Goal: Task Accomplishment & Management: Manage account settings

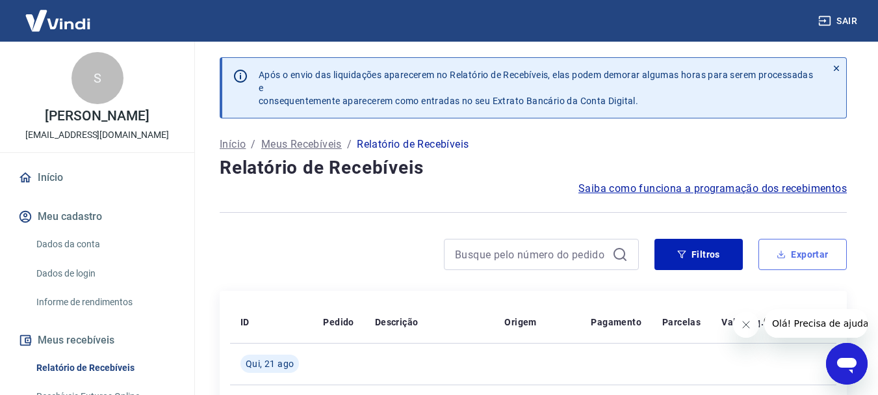
click at [786, 254] on icon "button" at bounding box center [781, 254] width 9 height 9
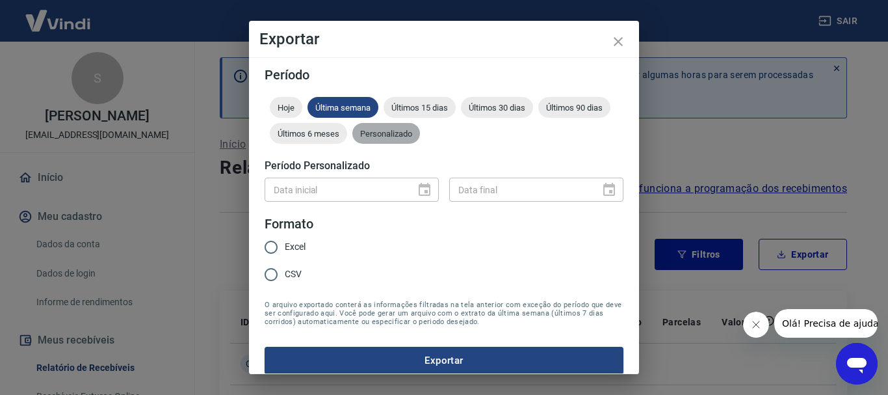
click at [420, 136] on span "Personalizado" at bounding box center [386, 134] width 68 height 10
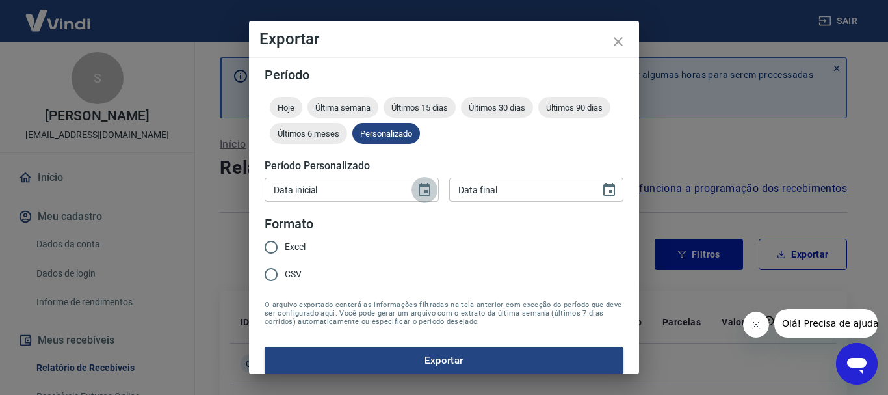
drag, startPoint x: 423, startPoint y: 190, endPoint x: 431, endPoint y: 186, distance: 8.7
click at [424, 190] on icon "Choose date" at bounding box center [425, 190] width 16 height 16
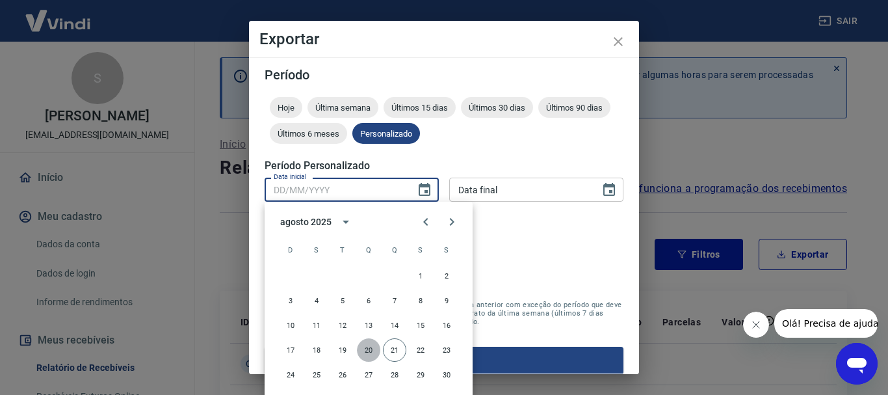
click at [365, 347] on button "20" at bounding box center [368, 349] width 23 height 23
type input "20/08/2025"
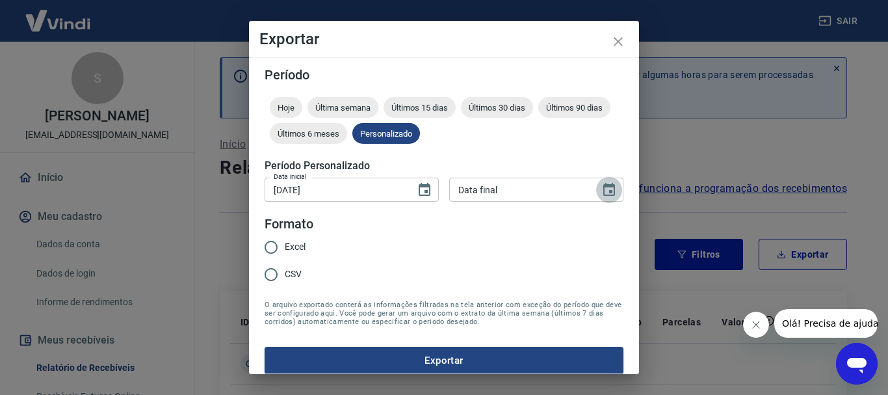
click at [603, 192] on icon "Choose date" at bounding box center [609, 189] width 12 height 13
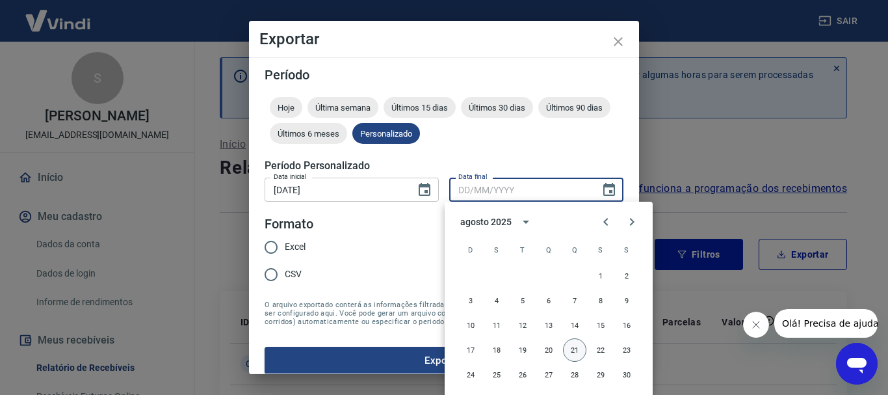
click at [574, 350] on button "21" at bounding box center [574, 349] width 23 height 23
type input "21/08/2025"
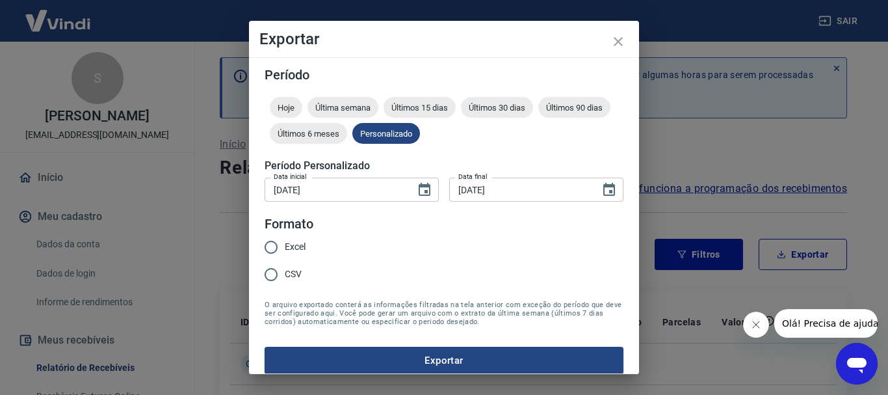
drag, startPoint x: 574, startPoint y: 350, endPoint x: 435, endPoint y: 311, distance: 144.3
click at [573, 291] on button "21" at bounding box center [569, 284] width 18 height 13
click at [268, 243] on input "Excel" at bounding box center [270, 246] width 27 height 27
radio input "true"
click at [390, 353] on button "Exportar" at bounding box center [444, 360] width 359 height 27
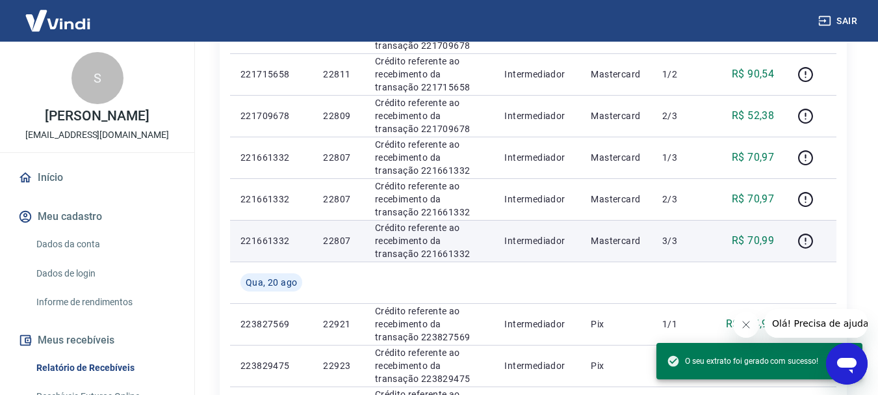
scroll to position [650, 0]
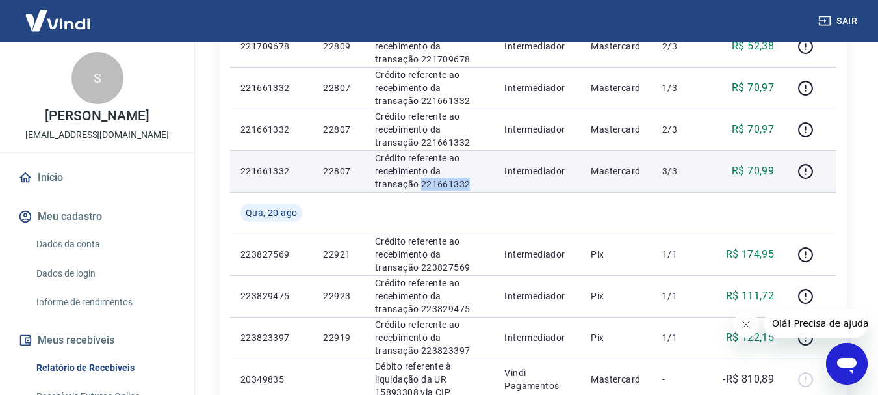
drag, startPoint x: 430, startPoint y: 184, endPoint x: 376, endPoint y: 185, distance: 54.0
click at [373, 185] on td "Crédito referente ao recebimento da transação 221661332" at bounding box center [430, 171] width 130 height 42
copy p "221661332"
click at [804, 166] on icon "button" at bounding box center [806, 171] width 16 height 16
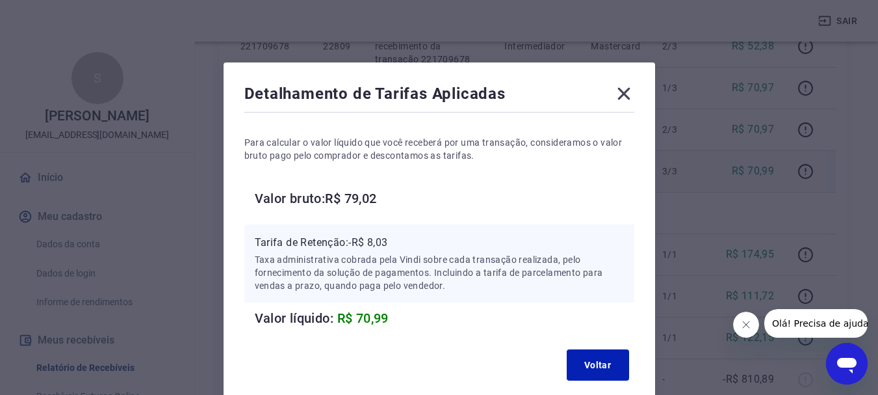
click at [625, 94] on icon at bounding box center [624, 94] width 12 height 12
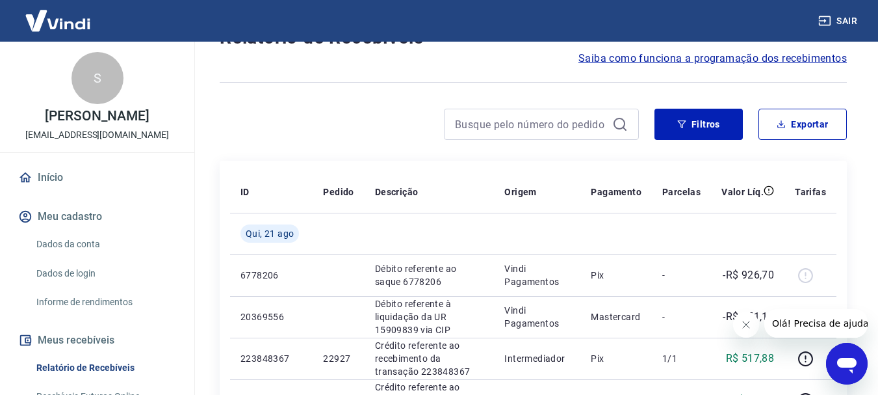
scroll to position [585, 0]
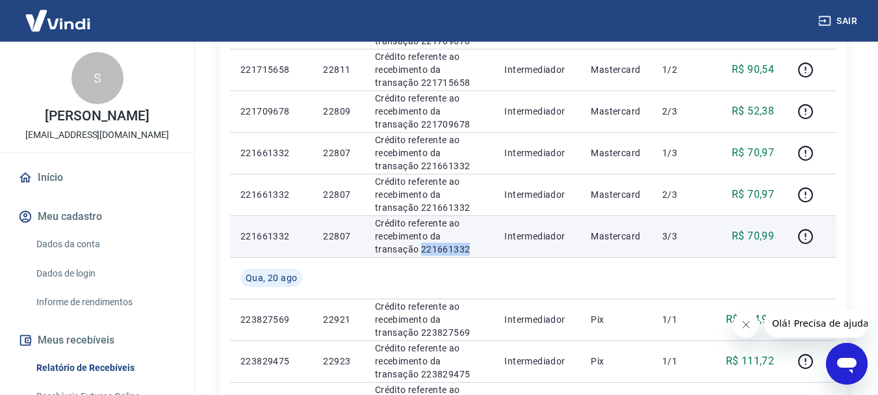
drag, startPoint x: 429, startPoint y: 246, endPoint x: 376, endPoint y: 246, distance: 53.3
click at [376, 246] on p "Crédito referente ao recebimento da transação 221661332" at bounding box center [429, 235] width 109 height 39
copy p "221661332"
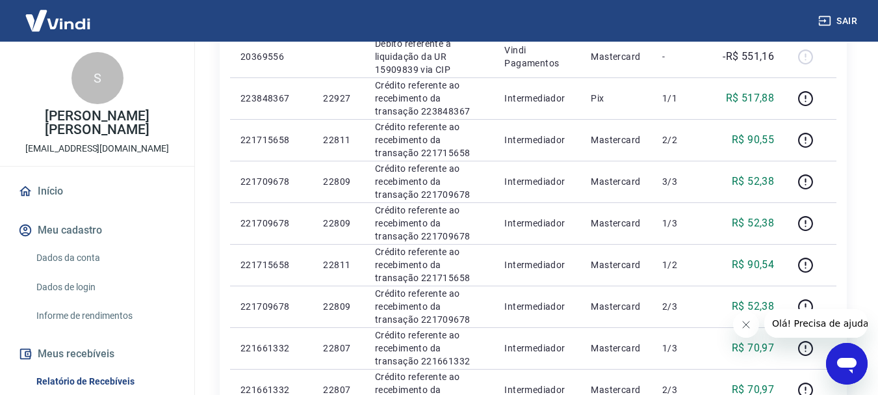
scroll to position [520, 0]
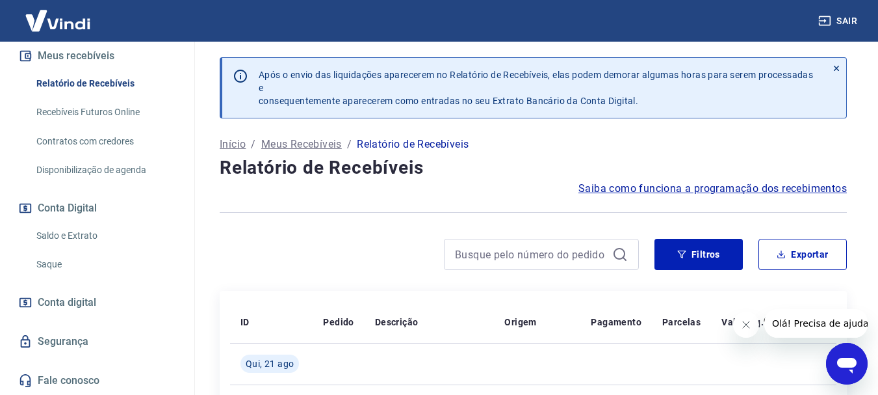
drag, startPoint x: 643, startPoint y: 100, endPoint x: 298, endPoint y: 103, distance: 344.6
click at [283, 97] on p "Após o envio das liquidações aparecerem no Relatório de Recebíveis, elas podem …" at bounding box center [538, 87] width 558 height 39
click at [413, 129] on div "Após o envio das liquidações aparecerem no Relatório de Recebíveis, elas podem …" at bounding box center [533, 95] width 627 height 77
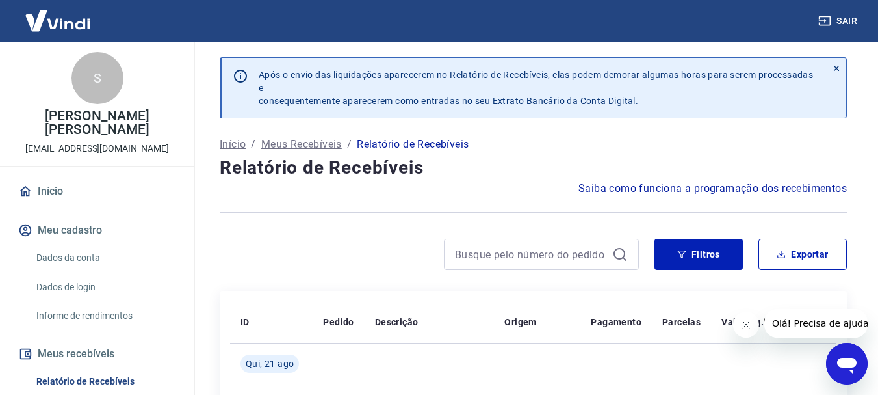
click at [826, 23] on icon "button" at bounding box center [824, 20] width 13 height 13
